Goal: Information Seeking & Learning: Learn about a topic

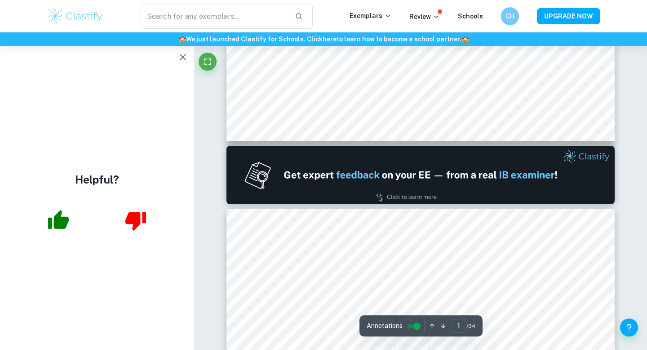
type input "2"
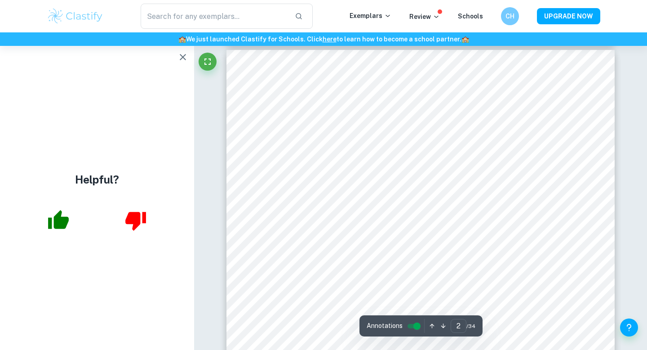
scroll to position [641, 0]
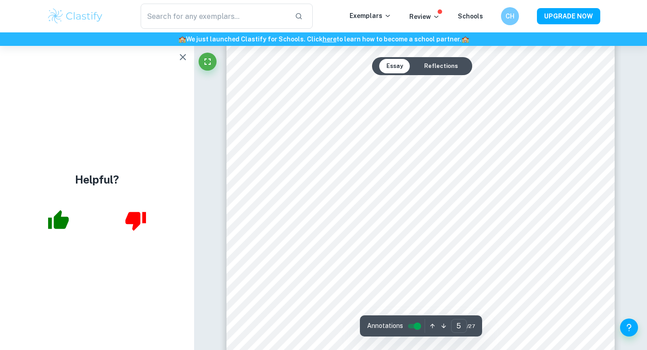
scroll to position [2506, 0]
type input "3"
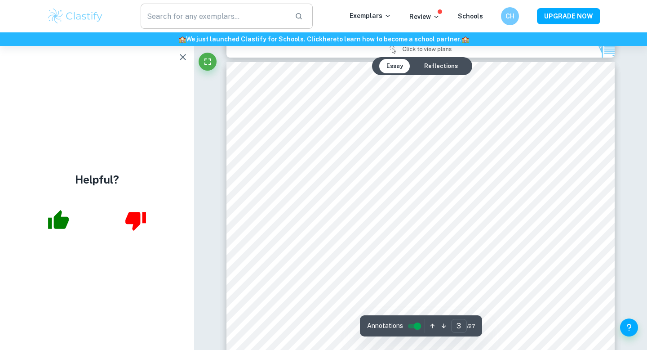
scroll to position [1124, 0]
